Goal: Information Seeking & Learning: Understand process/instructions

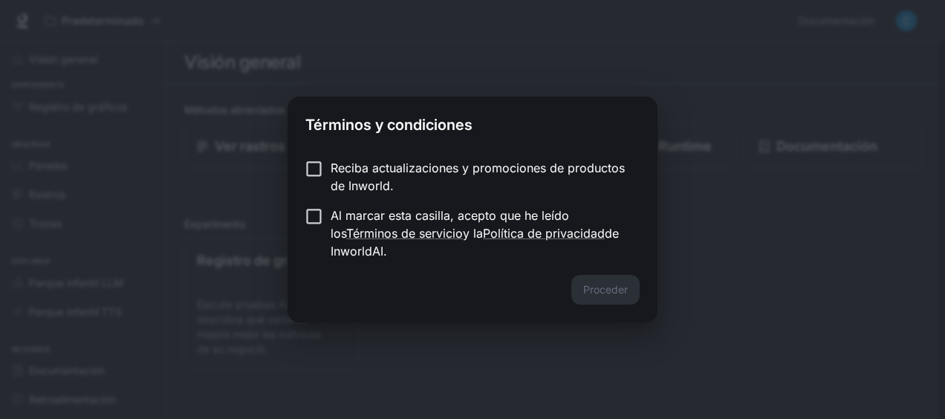
click at [317, 187] on label "Reciba actualizaciones y promociones de productos de Inworld." at bounding box center [462, 177] width 331 height 36
click at [310, 229] on label "Al marcar esta casilla, acepto que he leído los Términos de servicio y la Polít…" at bounding box center [462, 233] width 331 height 53
click at [599, 287] on button "Proceder" at bounding box center [605, 290] width 68 height 30
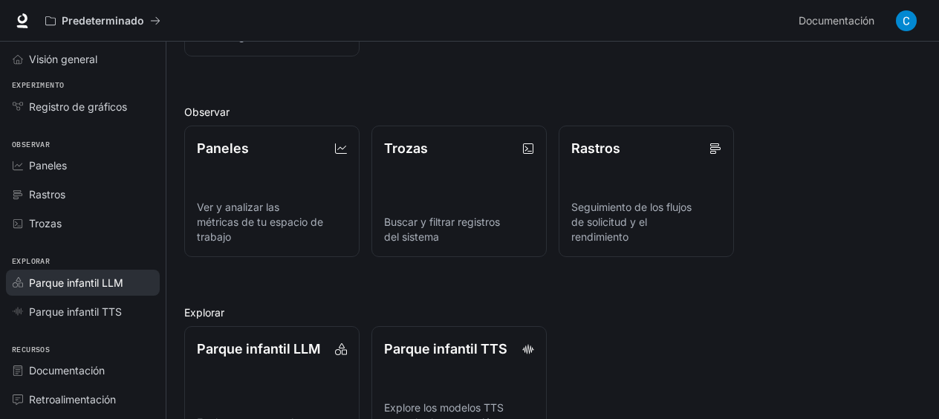
click at [105, 285] on span "Parque infantil LLM" at bounding box center [76, 283] width 94 height 16
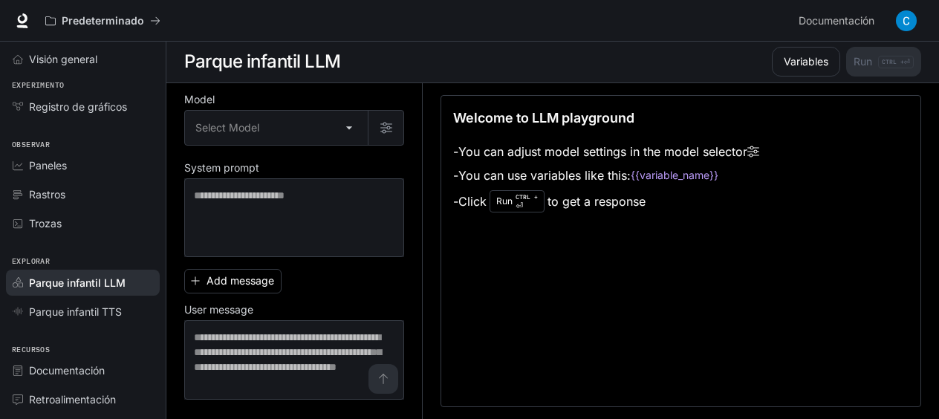
scroll to position [1, 0]
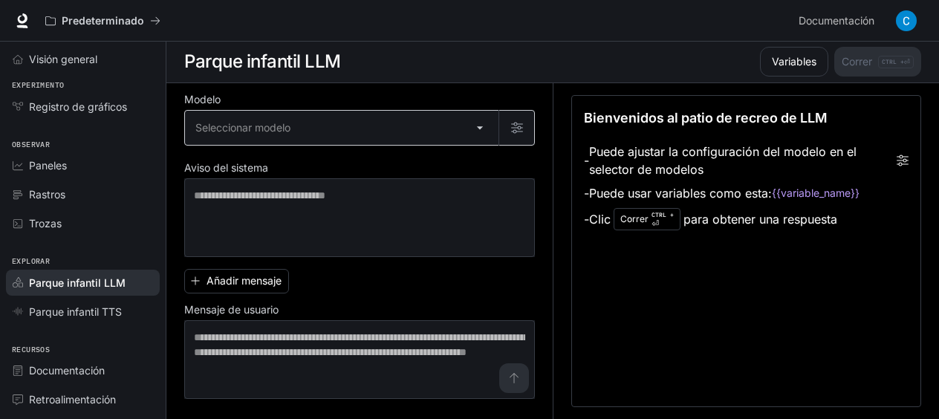
click at [348, 126] on body "Pasar al contenido principal Predeterminado Documentación Documentación Portal …" at bounding box center [469, 209] width 939 height 420
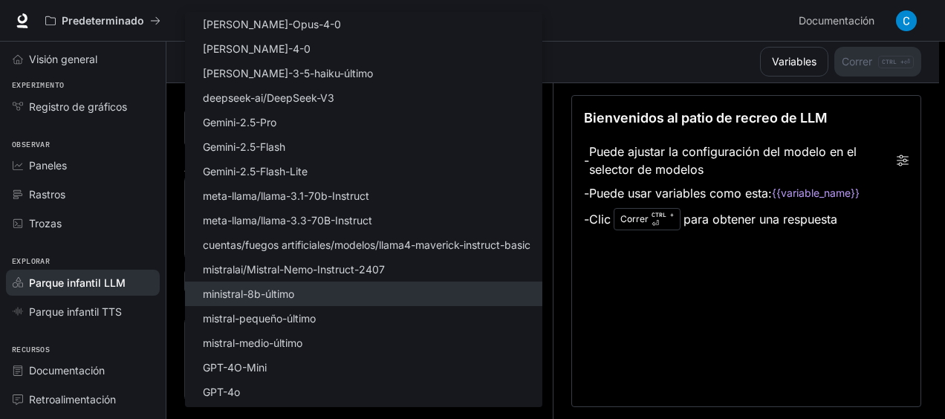
click at [346, 295] on li "ministral-8b-último" at bounding box center [363, 294] width 357 height 25
type input "**********"
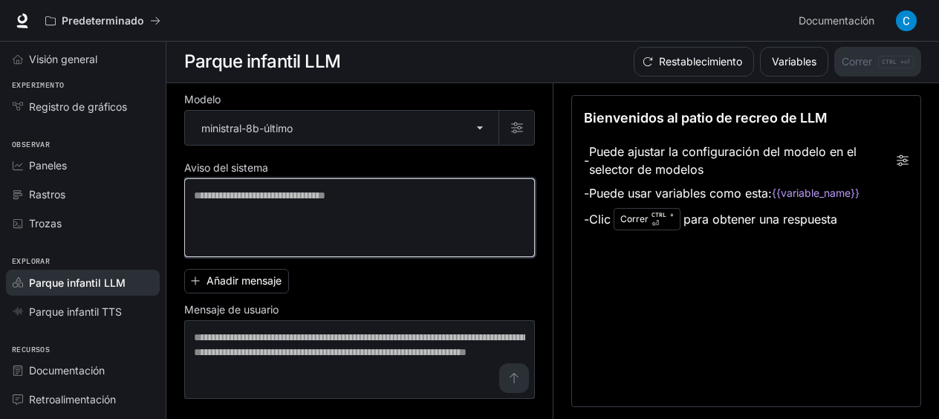
click at [276, 199] on textarea at bounding box center [359, 217] width 331 height 59
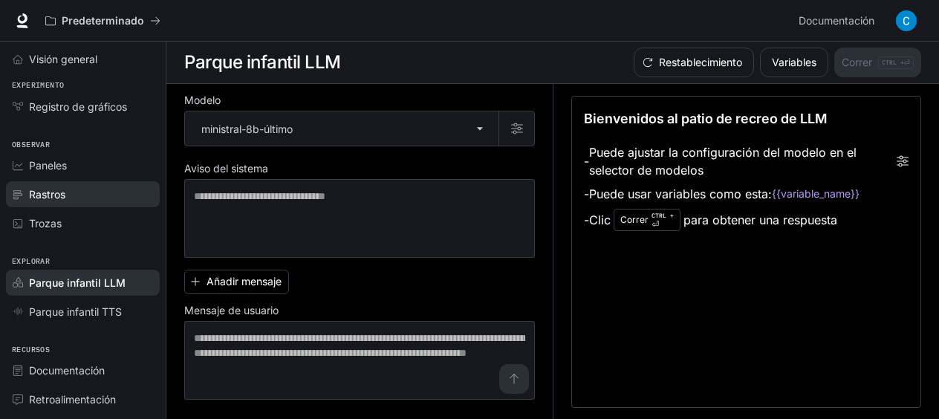
click at [61, 190] on span "Rastros" at bounding box center [47, 195] width 36 height 16
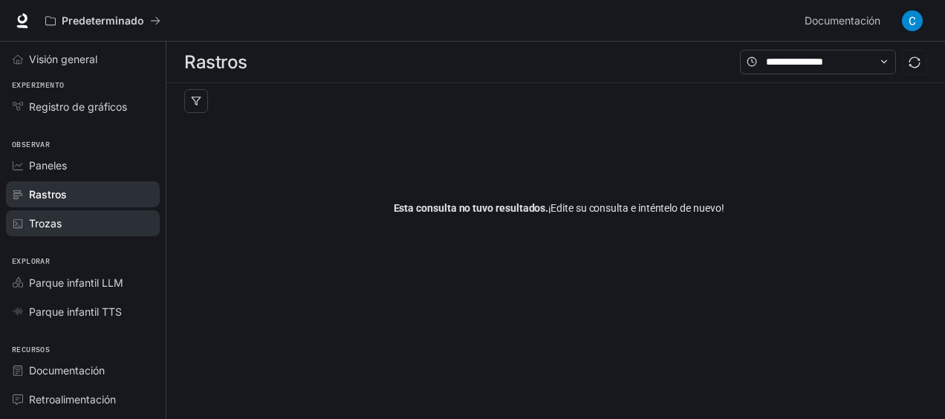
click at [33, 227] on span "Trozas" at bounding box center [45, 223] width 33 height 16
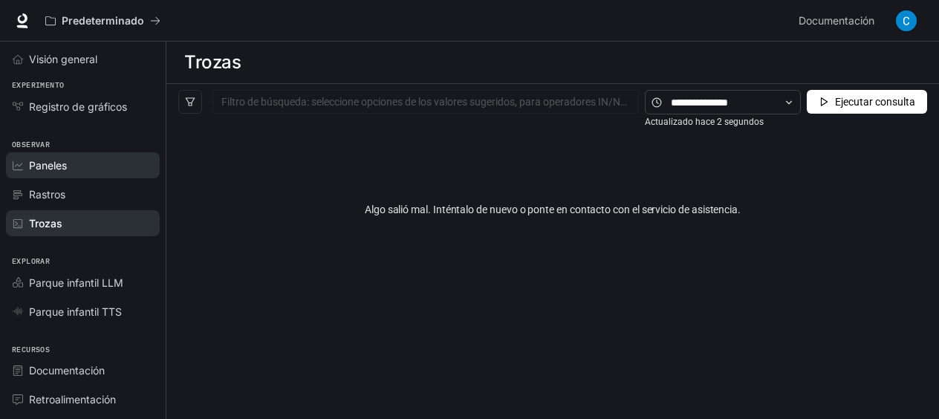
click at [74, 158] on div "Paneles" at bounding box center [91, 166] width 124 height 16
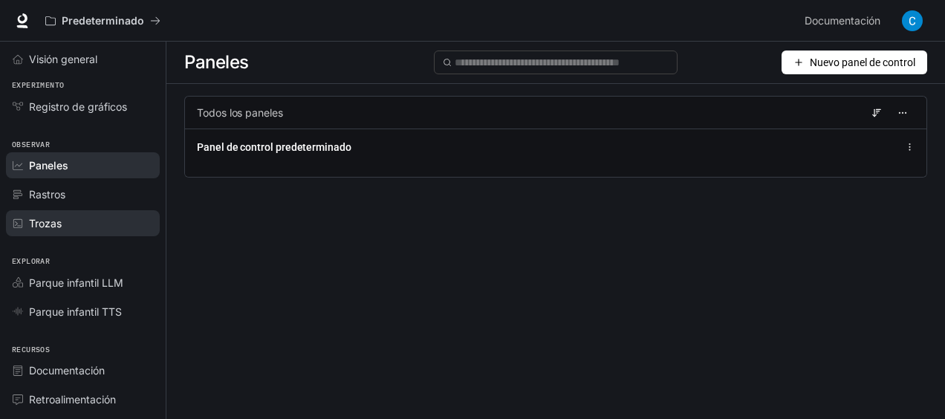
scroll to position [29, 0]
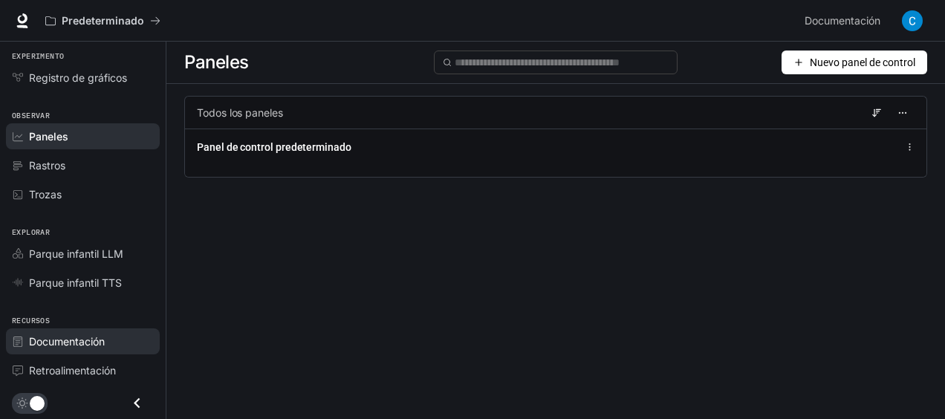
click at [100, 345] on span "Documentación" at bounding box center [67, 342] width 76 height 16
